Goal: Register for event/course

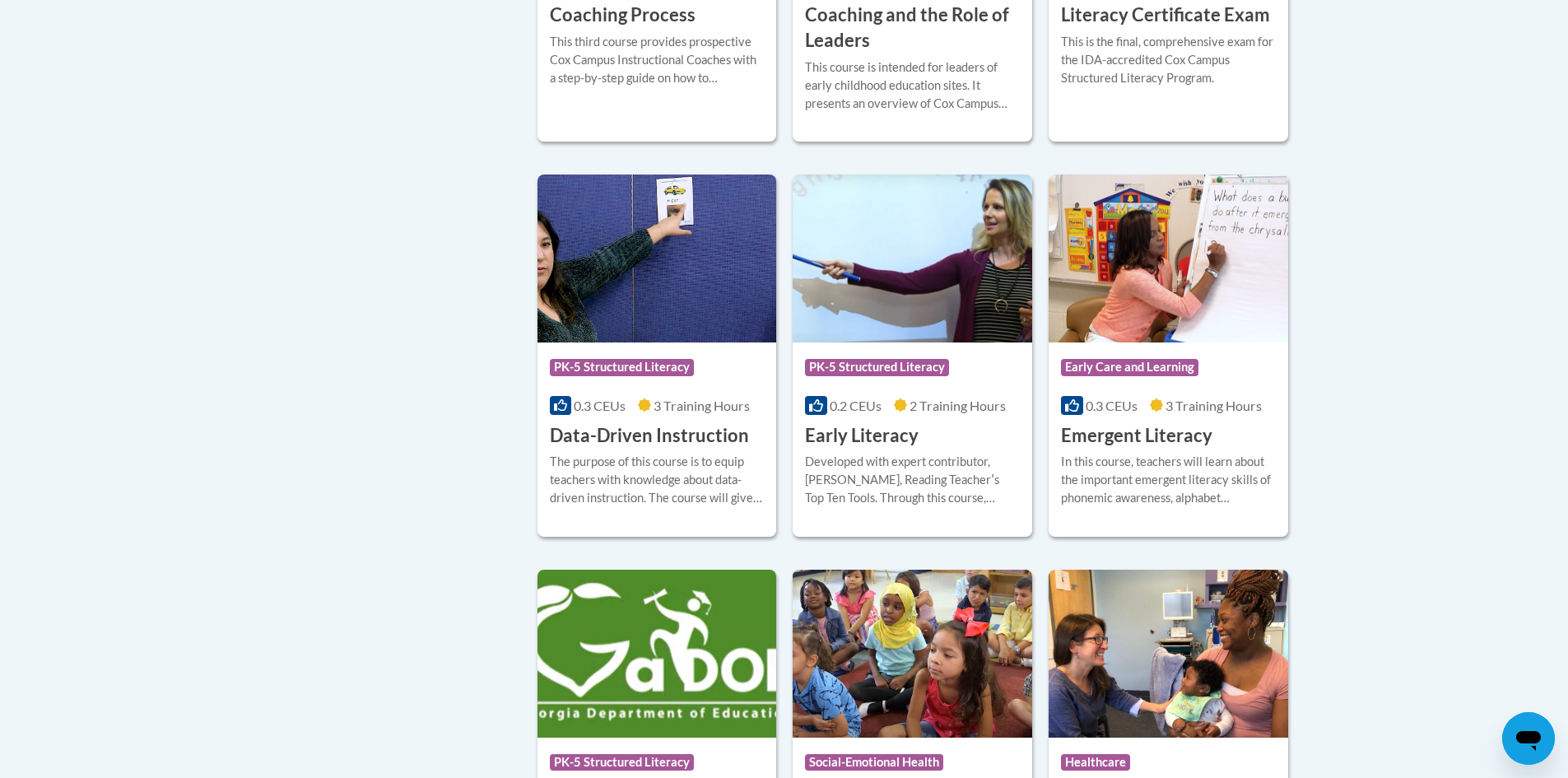
scroll to position [1127, 0]
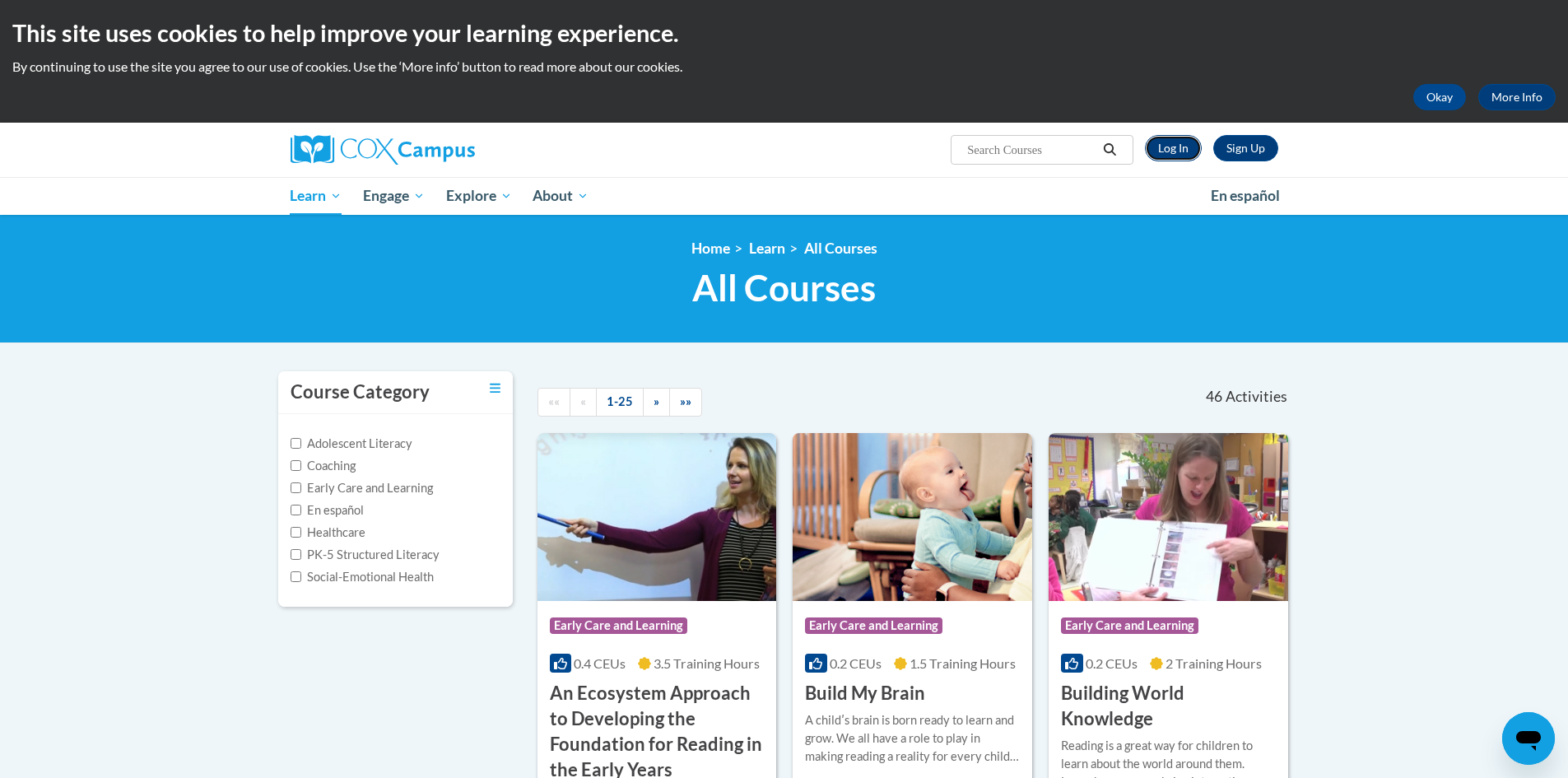
click at [1165, 143] on link "Log In" at bounding box center [1173, 148] width 57 height 27
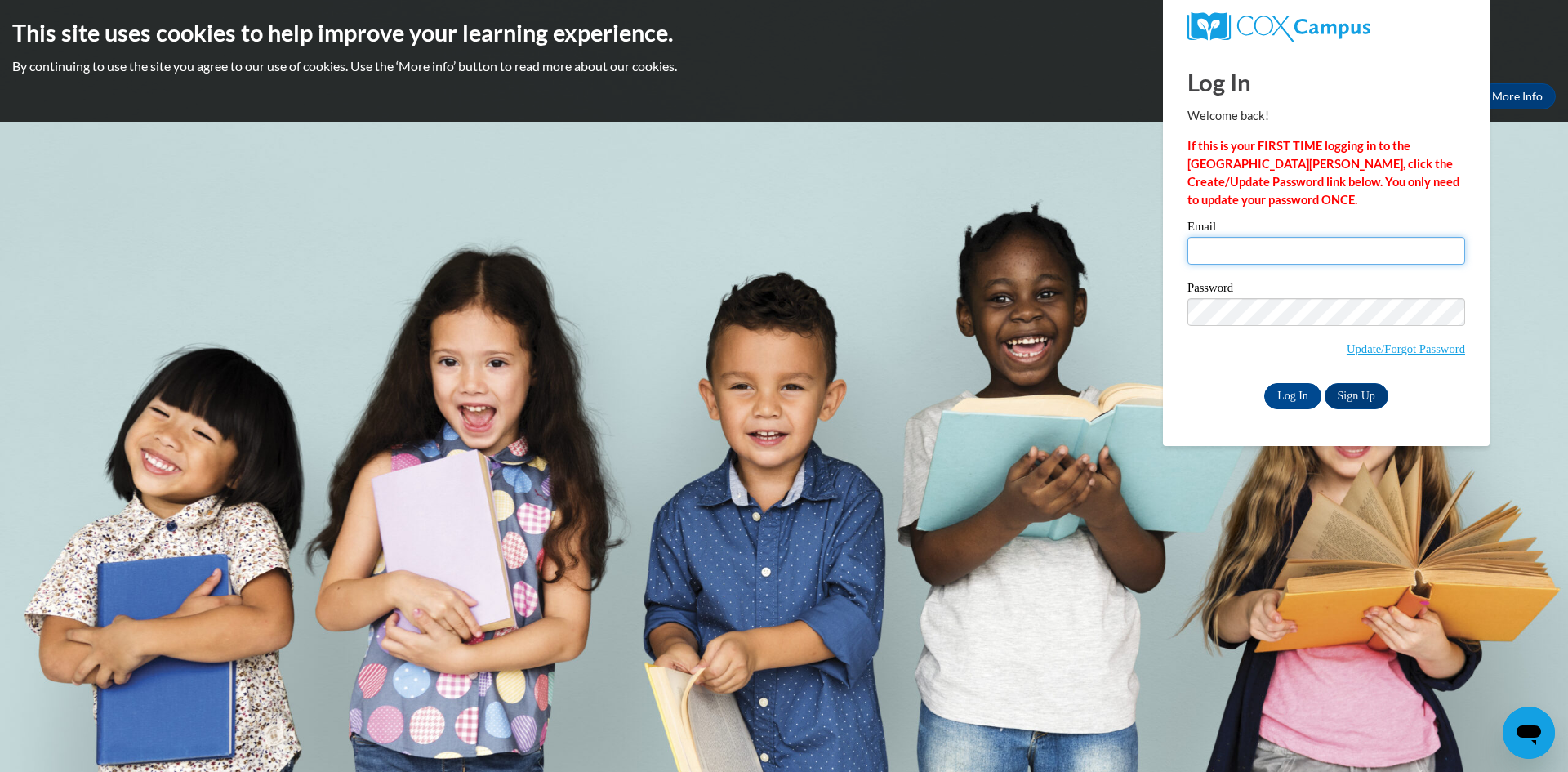
click at [1269, 255] on input "Email" at bounding box center [1326, 251] width 277 height 27
type input "bowlintr@collierschools.com"
click at [1264, 383] on input "Log In" at bounding box center [1293, 396] width 57 height 26
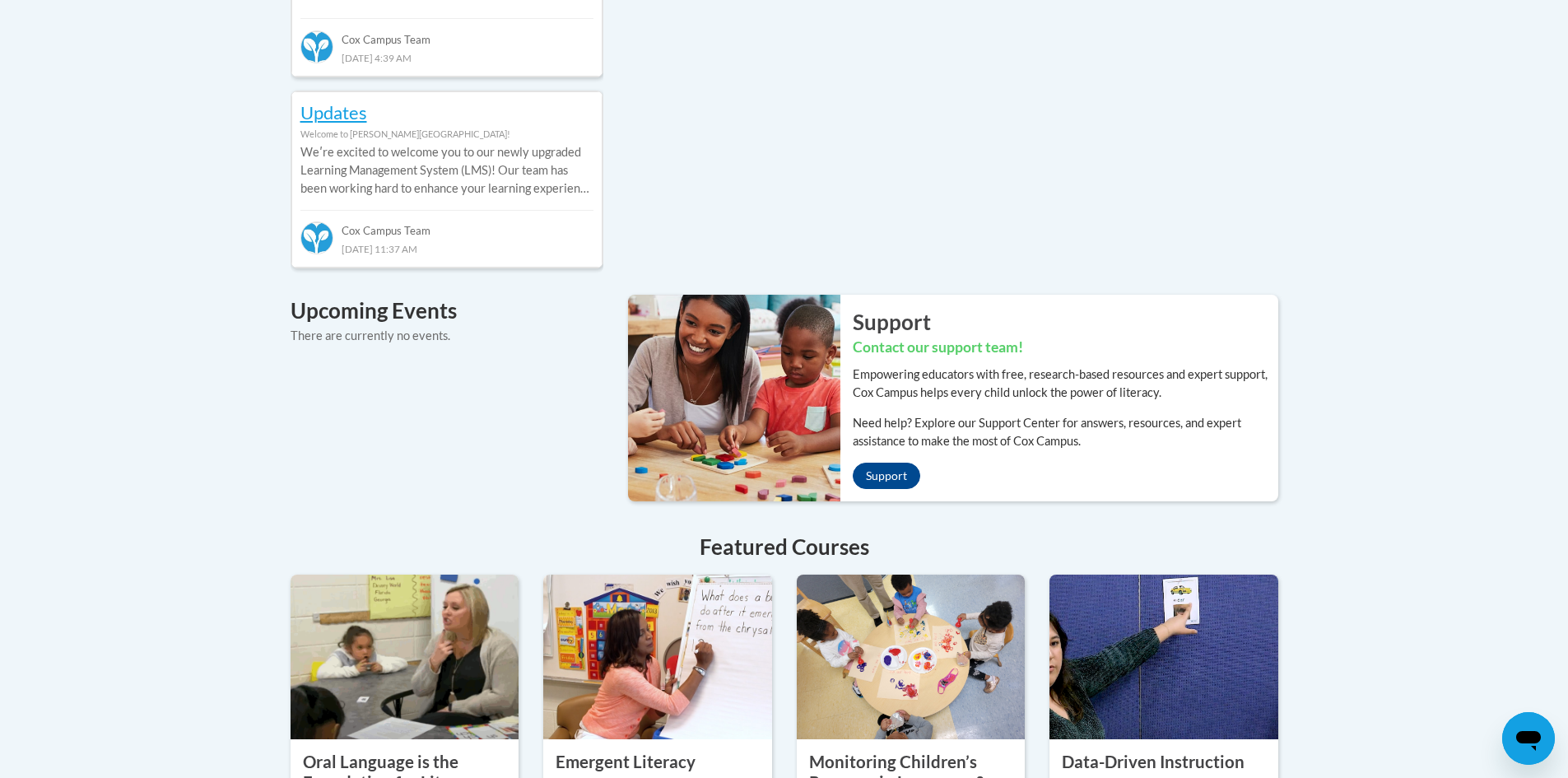
scroll to position [1153, 0]
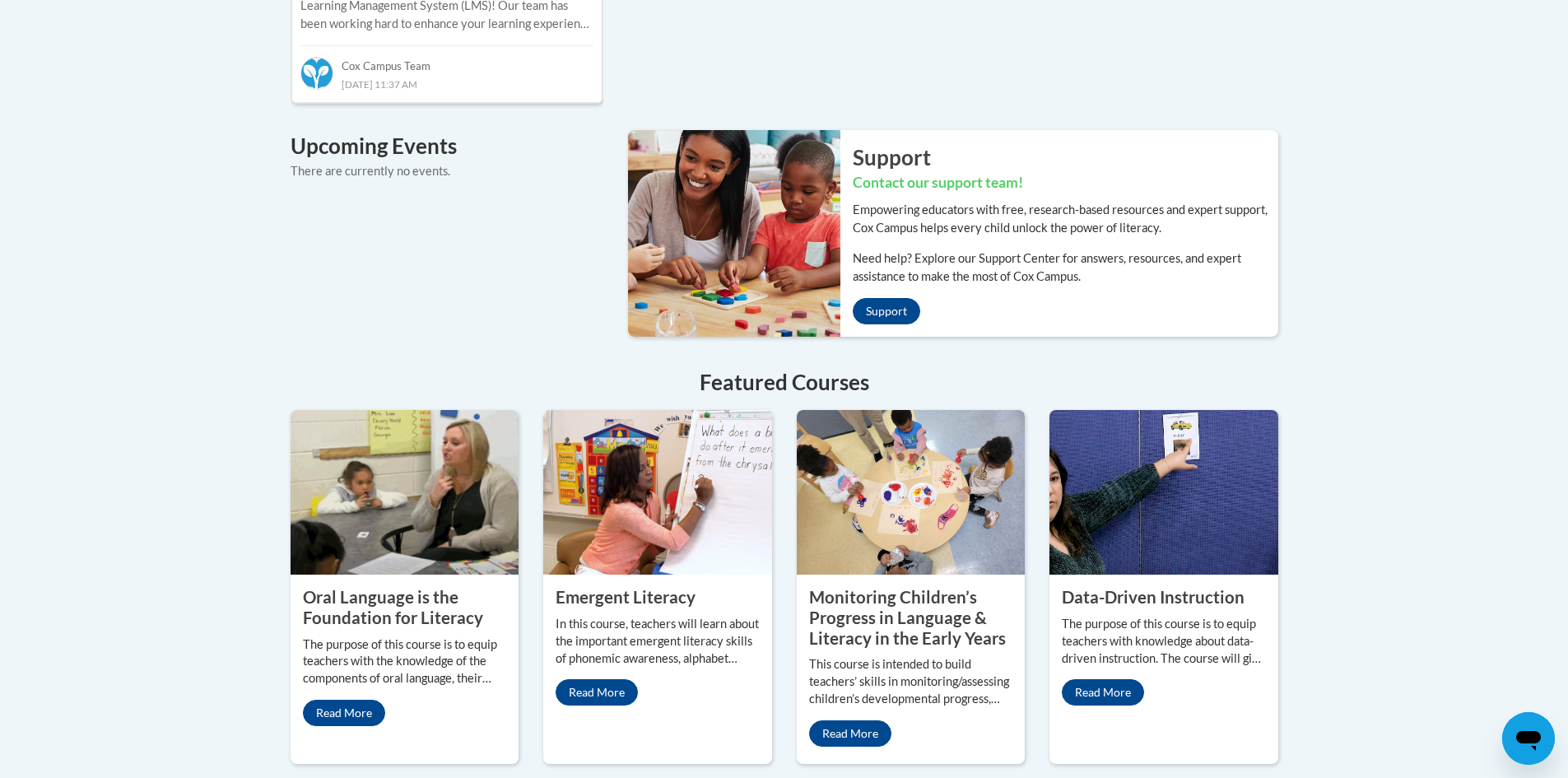
click at [388, 587] on property "Oral Language is the Foundation for Literacy" at bounding box center [393, 607] width 180 height 40
click at [397, 554] on img at bounding box center [404, 492] width 229 height 165
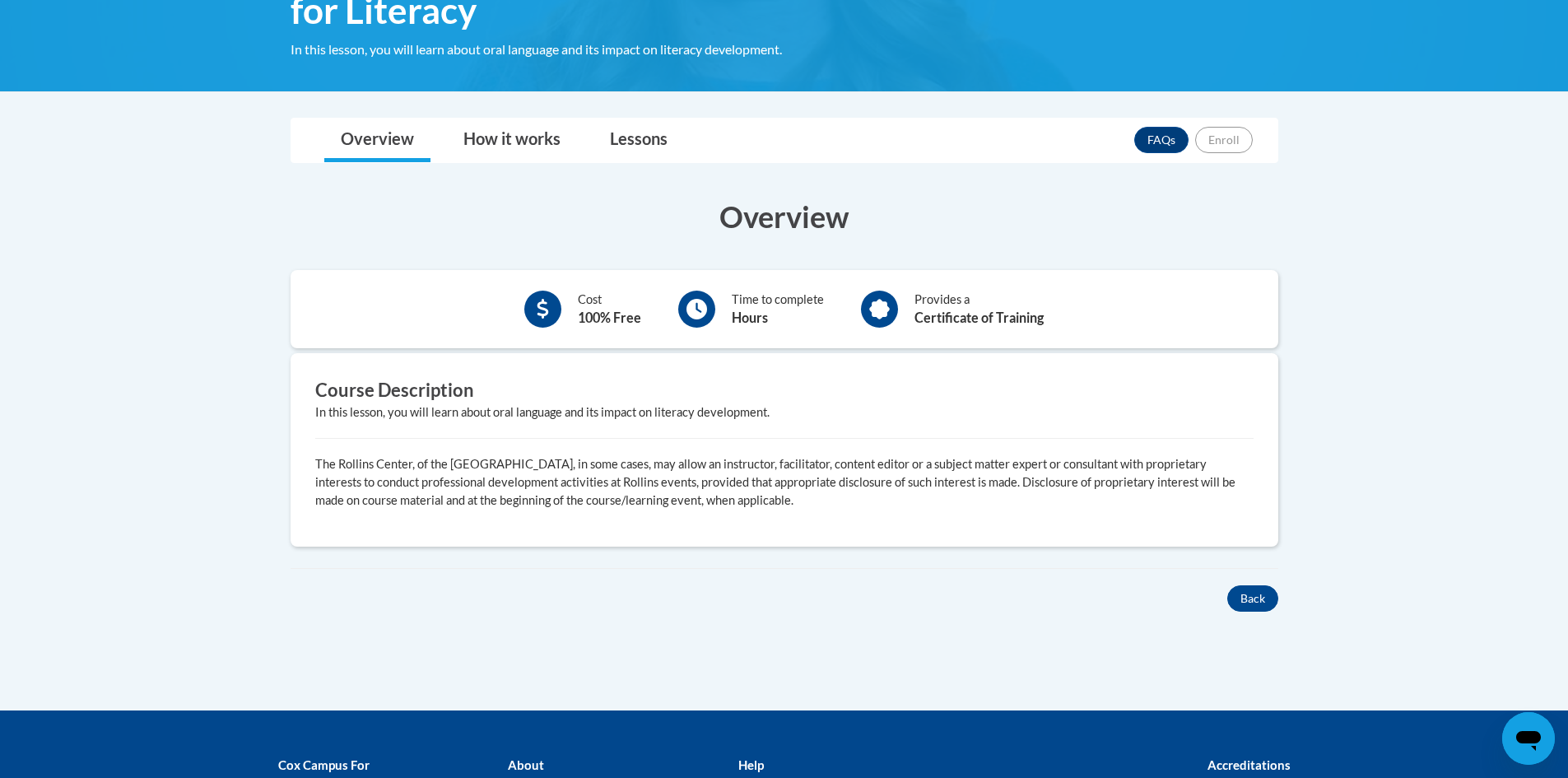
scroll to position [247, 0]
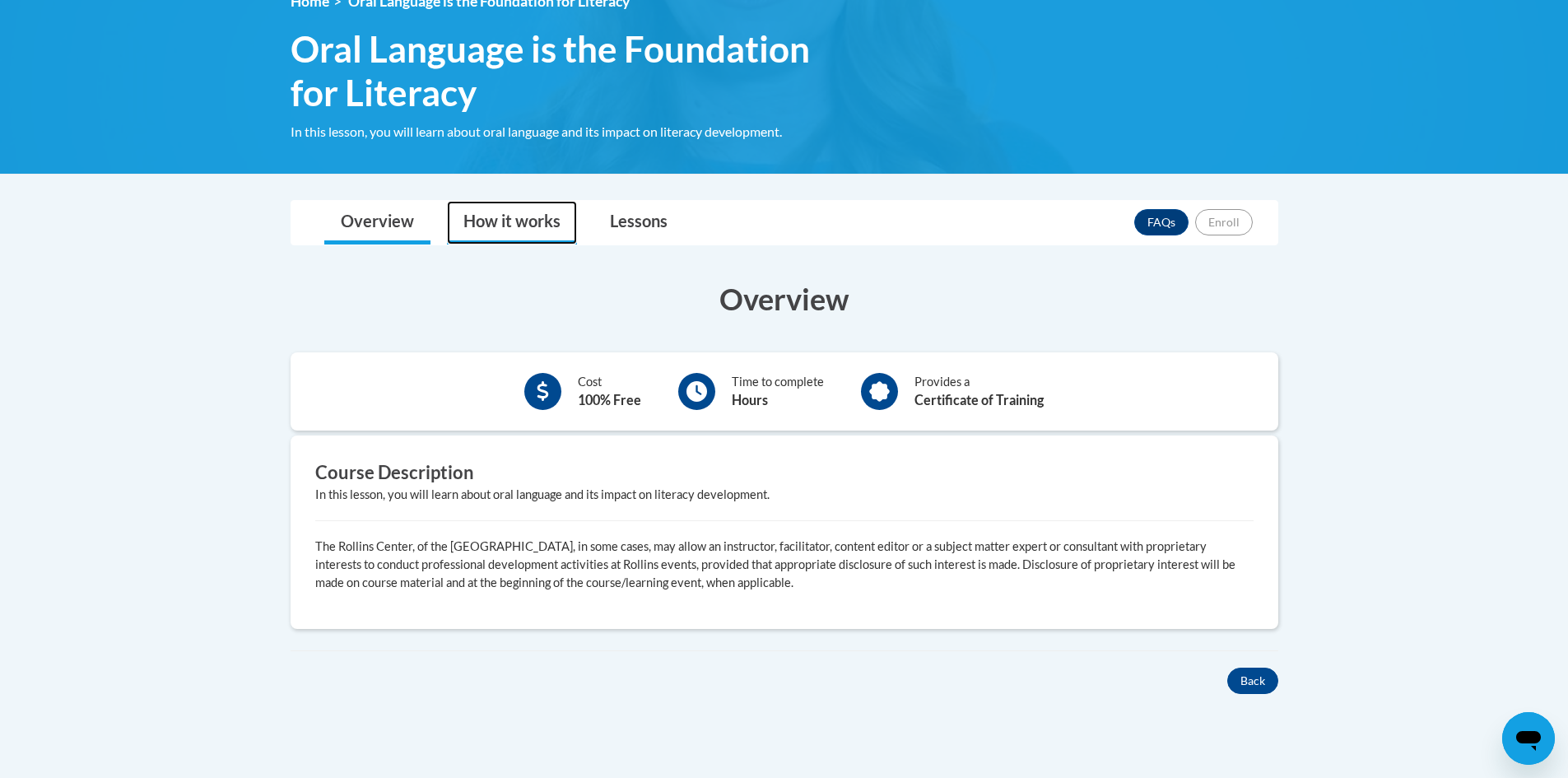
click at [532, 223] on link "How it works" at bounding box center [511, 222] width 130 height 43
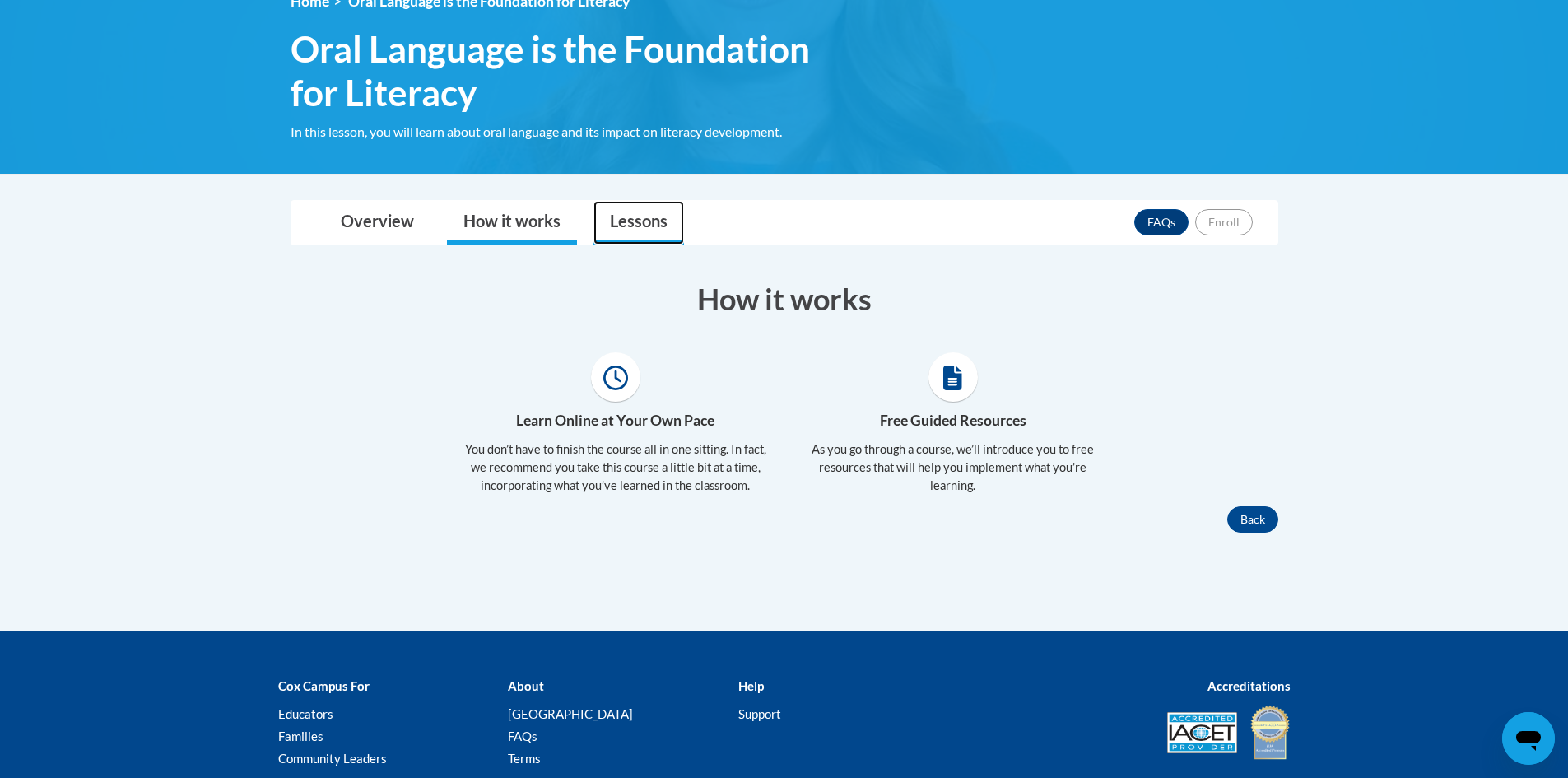
click at [610, 219] on link "Lessons" at bounding box center [639, 222] width 90 height 43
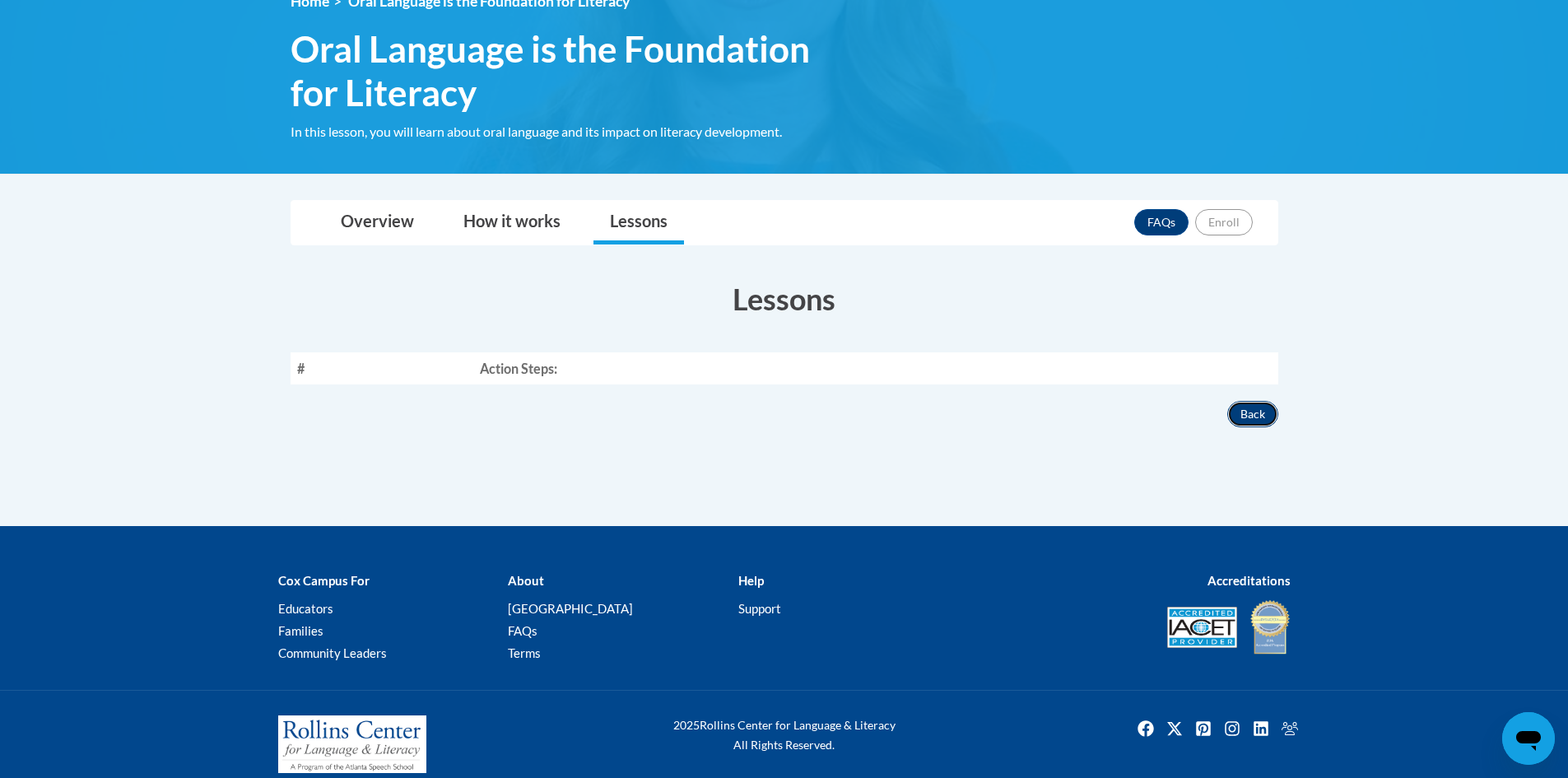
click at [1249, 421] on button "Back" at bounding box center [1253, 414] width 51 height 27
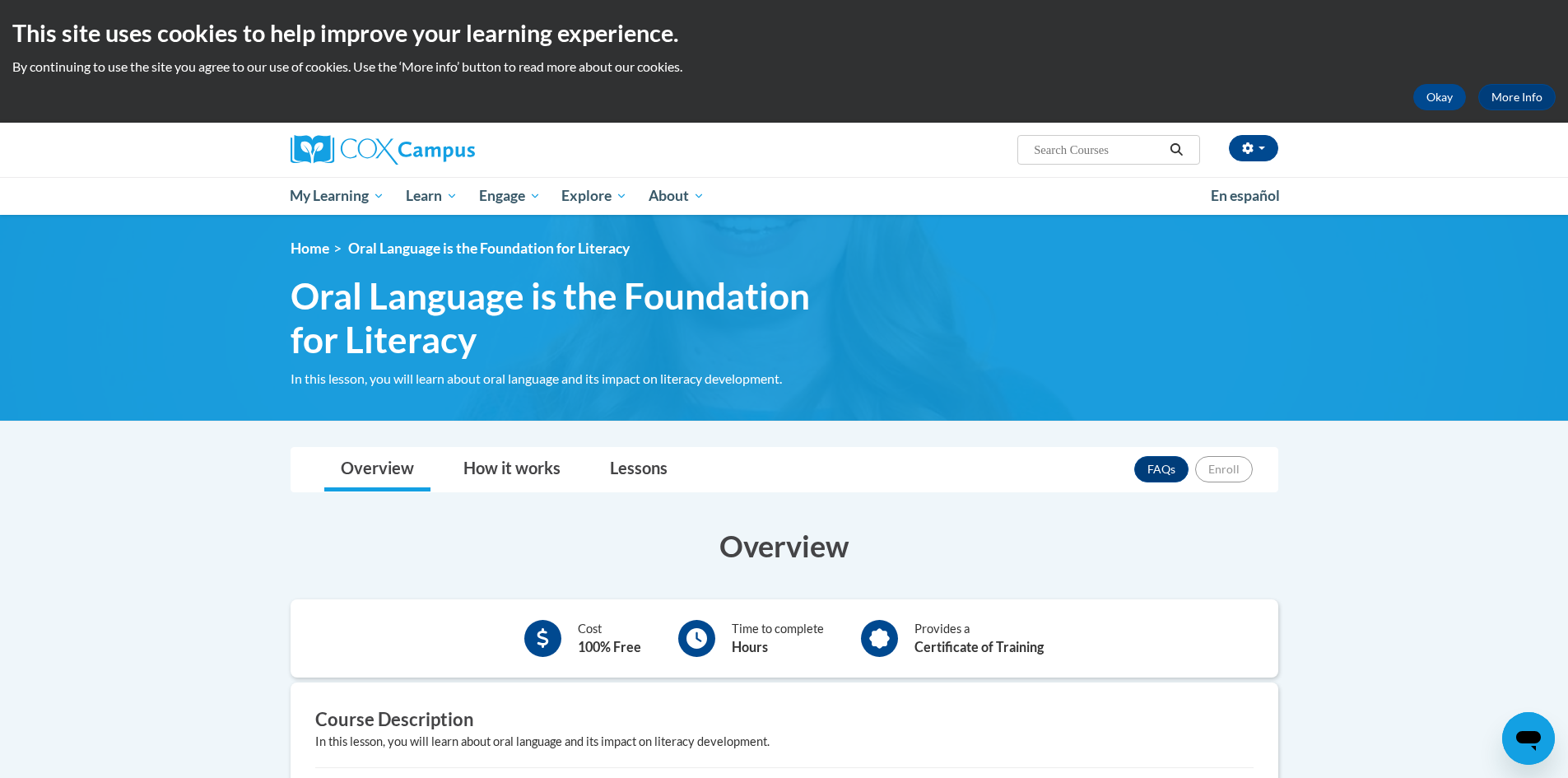
click at [1058, 156] on input "Search..." at bounding box center [1097, 149] width 131 height 19
click at [1255, 476] on div "Overview How it works Lessons FAQs Enroll" at bounding box center [784, 469] width 961 height 43
click at [1247, 475] on div "FAQs Enroll" at bounding box center [1193, 469] width 119 height 43
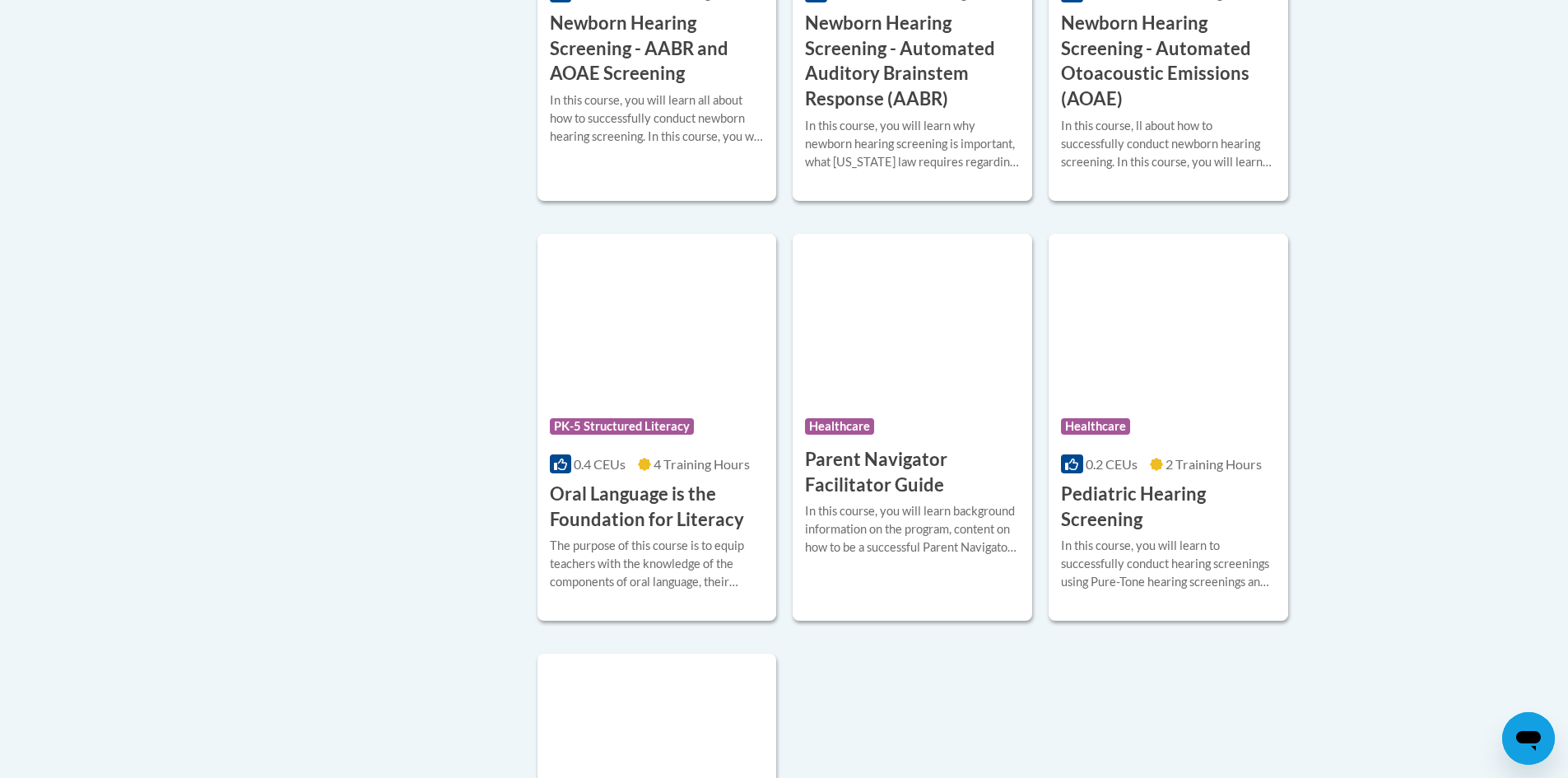
scroll to position [3376, 0]
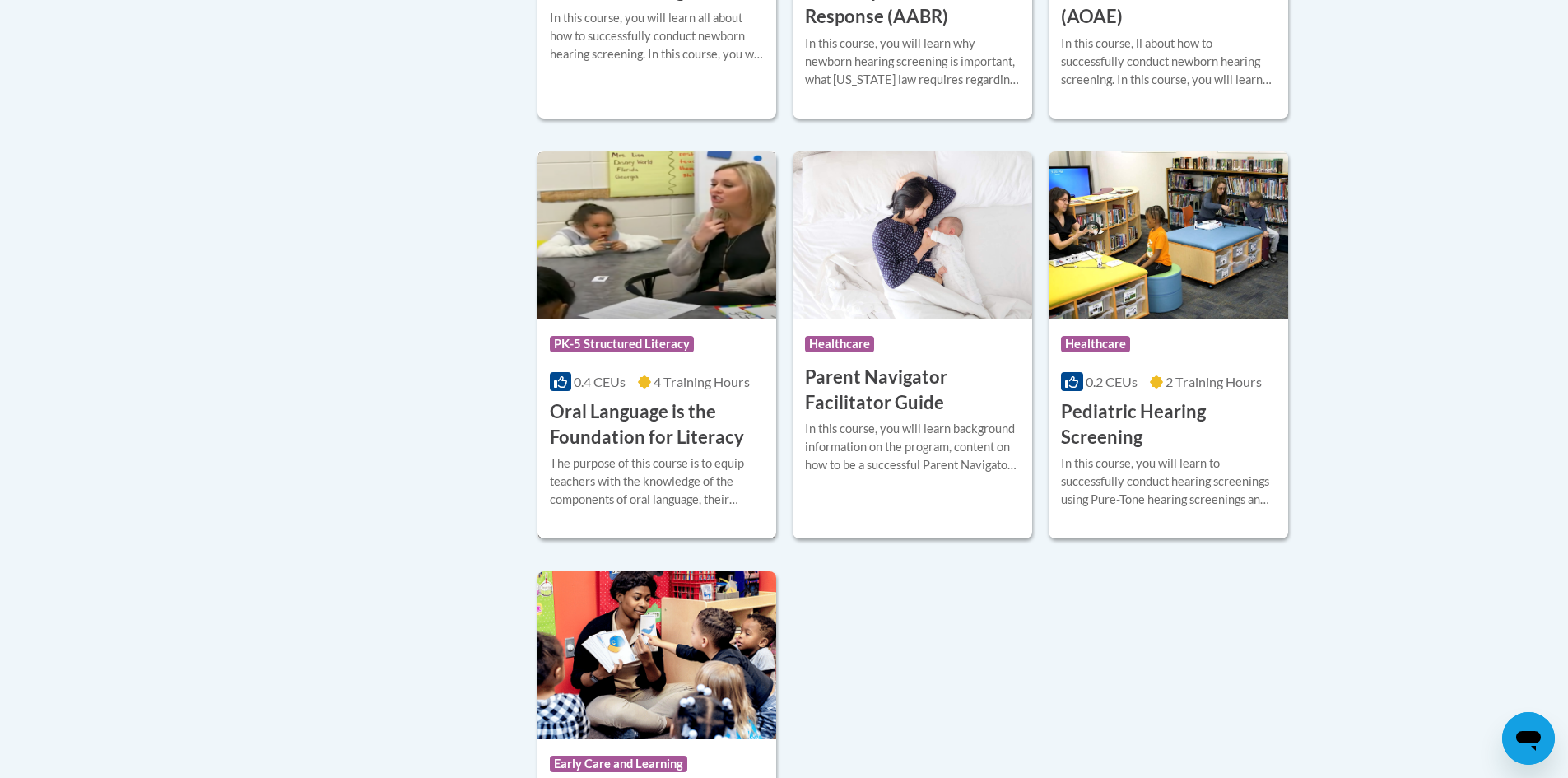
click at [673, 444] on h3 "Oral Language is the Foundation for Literacy" at bounding box center [657, 425] width 215 height 51
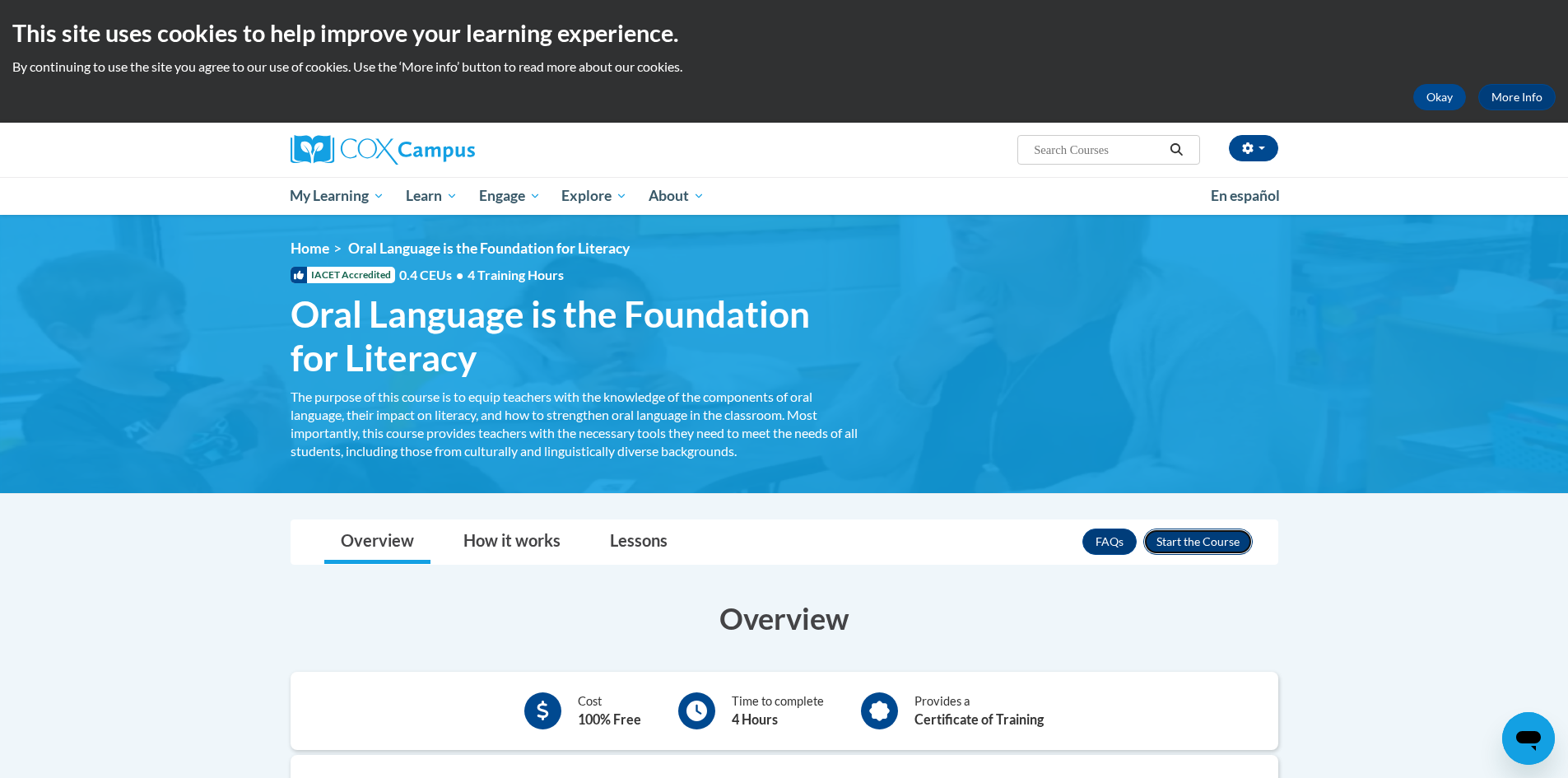
click at [1223, 541] on button "Enroll" at bounding box center [1198, 542] width 109 height 27
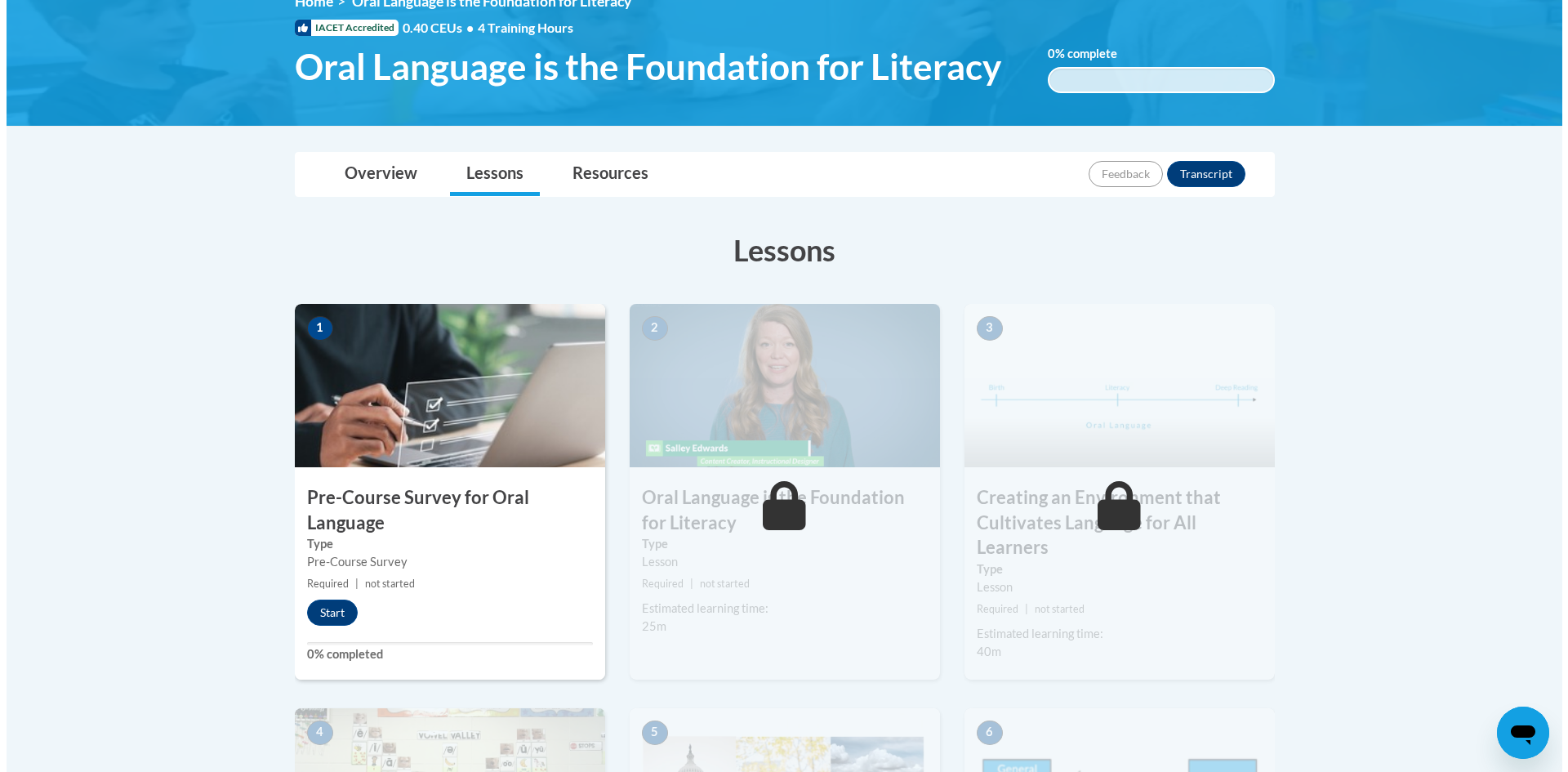
scroll to position [327, 0]
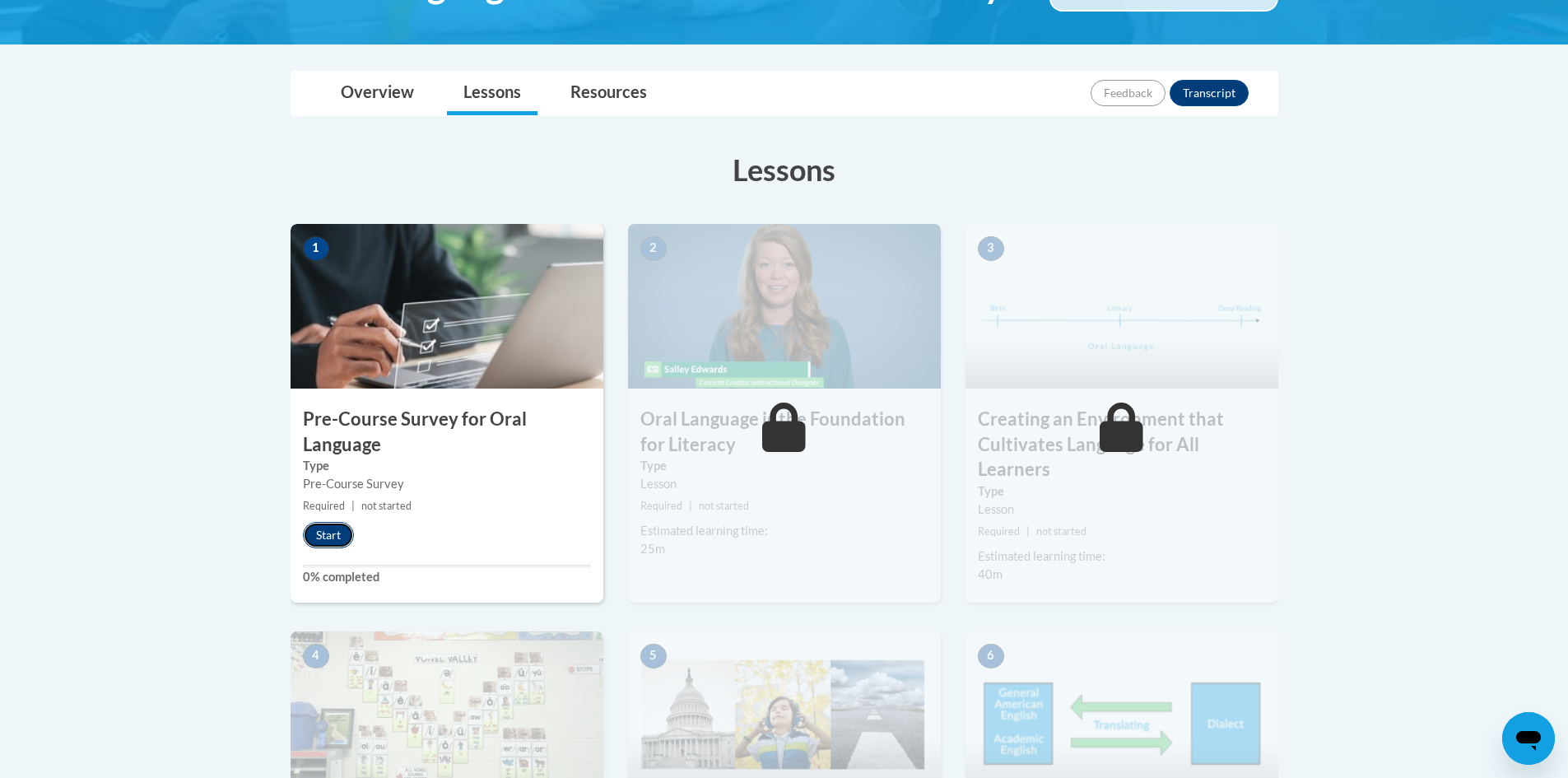
click at [319, 528] on button "Start" at bounding box center [329, 535] width 51 height 27
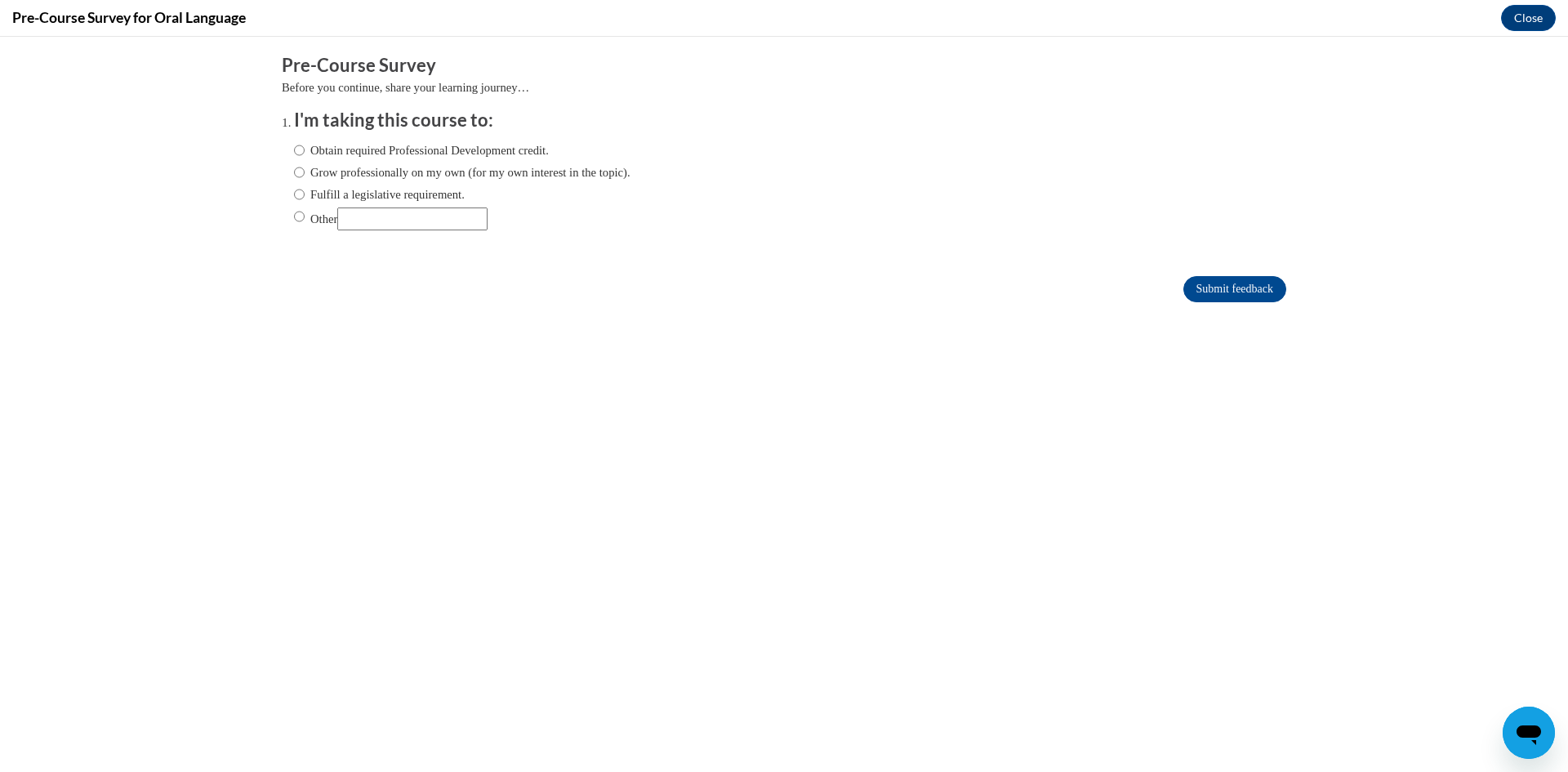
scroll to position [0, 0]
click at [294, 160] on label "Obtain required Professional Development credit." at bounding box center [421, 151] width 254 height 18
click at [294, 160] on input "Obtain required Professional Development credit." at bounding box center [299, 151] width 11 height 18
radio input "true"
click at [1238, 291] on input "Submit feedback" at bounding box center [1234, 289] width 103 height 26
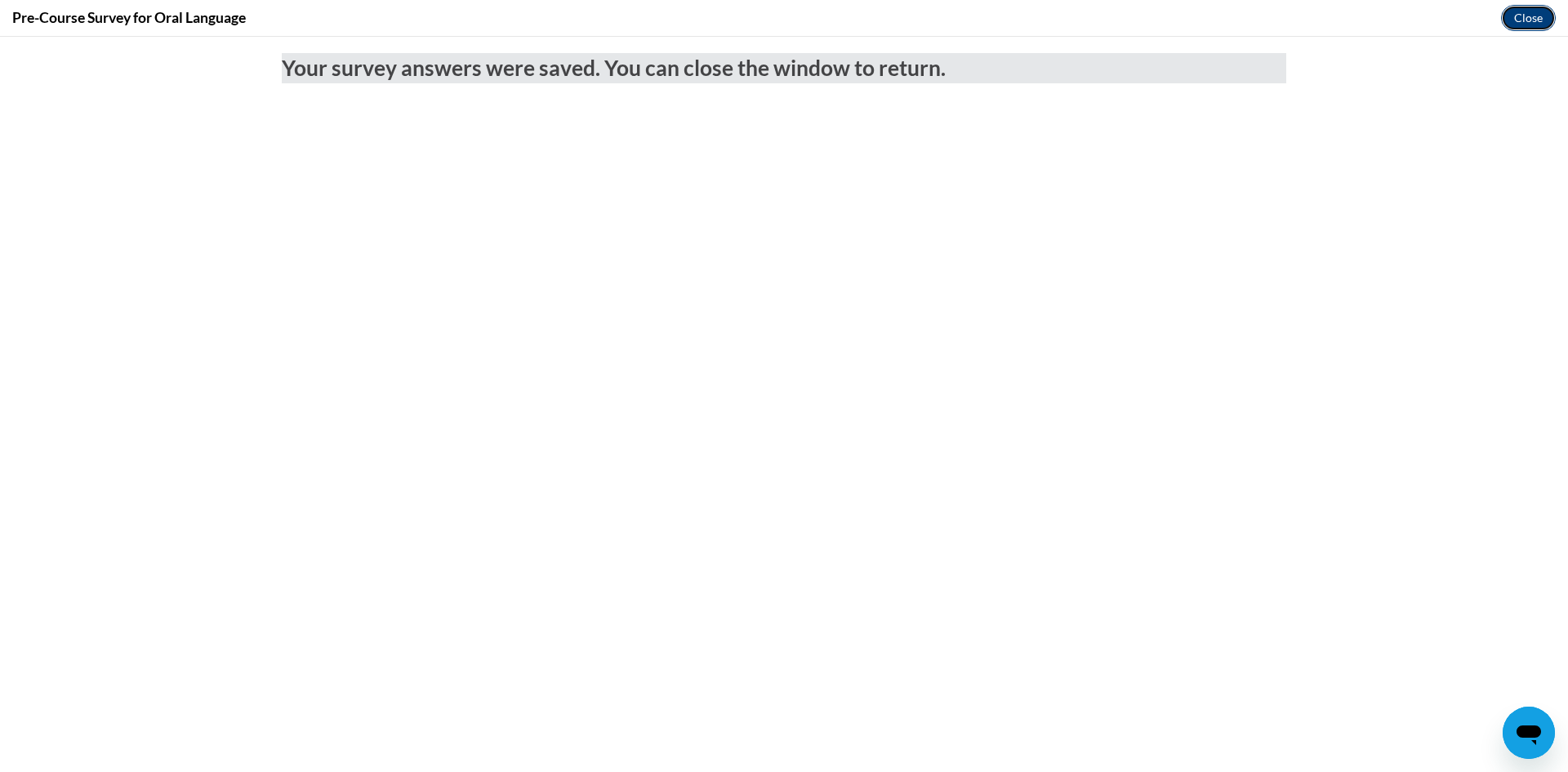
click at [1522, 12] on button "Close" at bounding box center [1529, 17] width 55 height 26
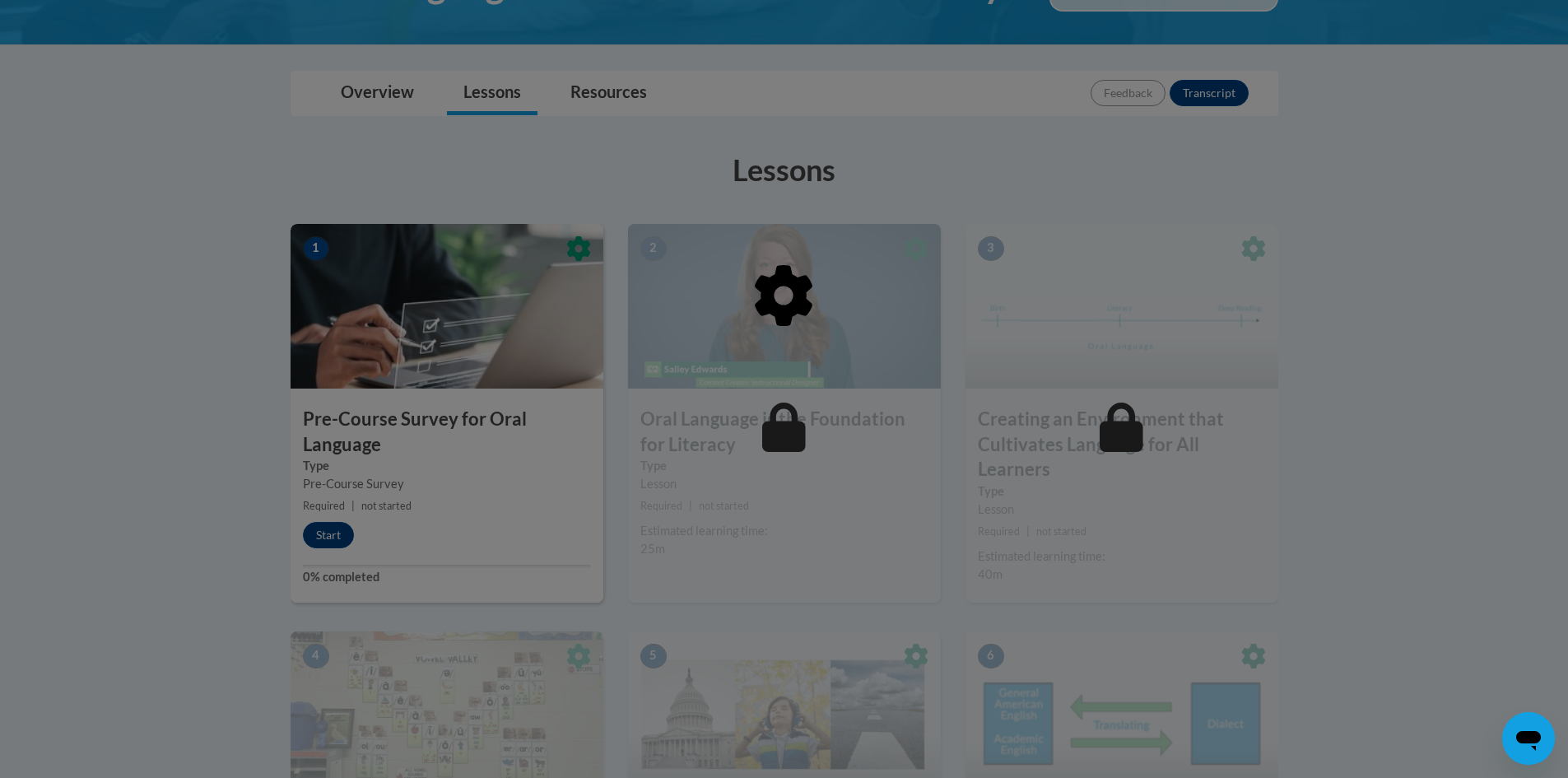
click at [315, 532] on div at bounding box center [784, 381] width 987 height 313
click at [330, 539] on div at bounding box center [784, 389] width 1568 height 778
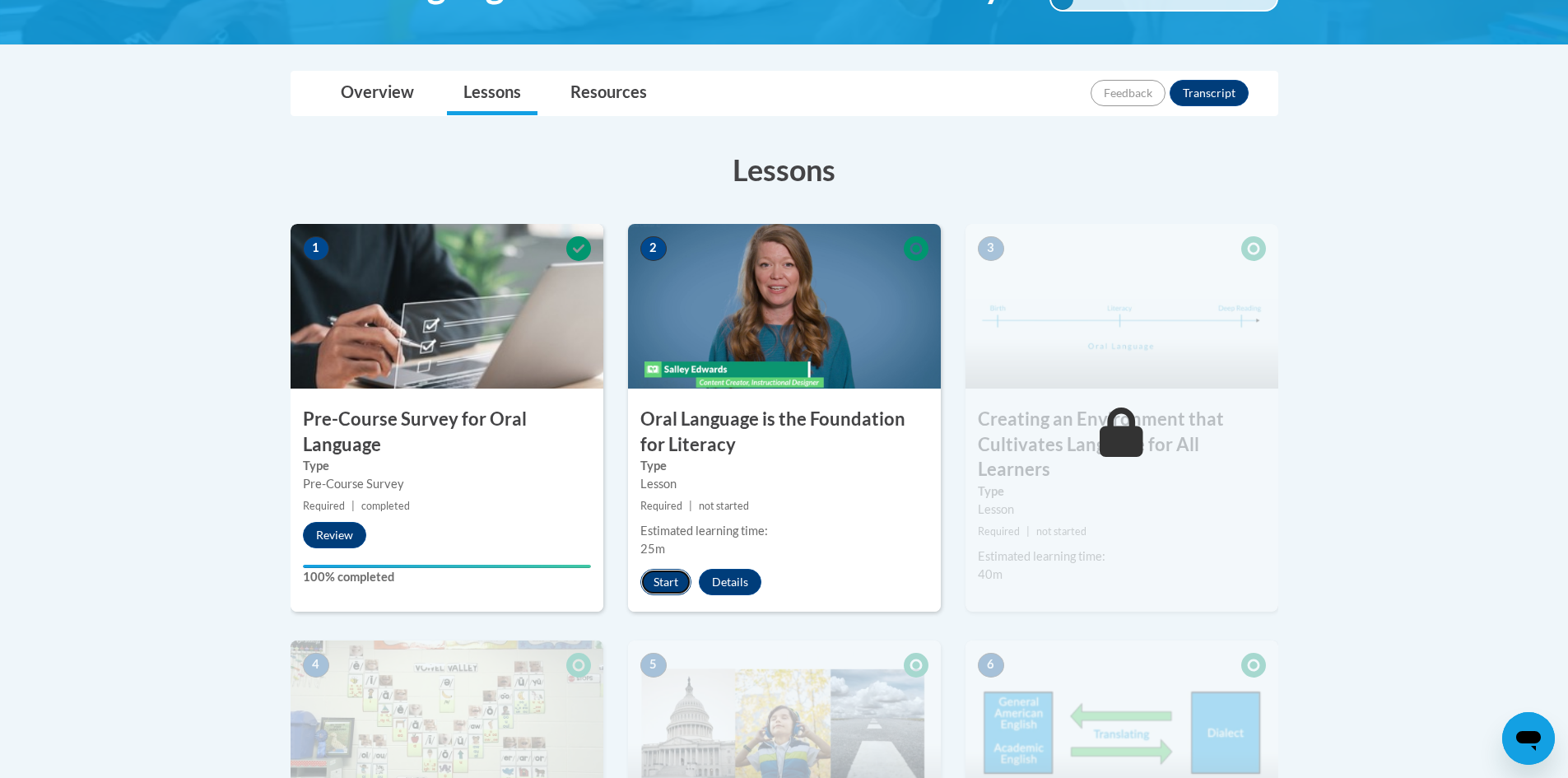
click at [657, 578] on button "Start" at bounding box center [666, 582] width 51 height 27
